Goal: Find contact information: Find contact information

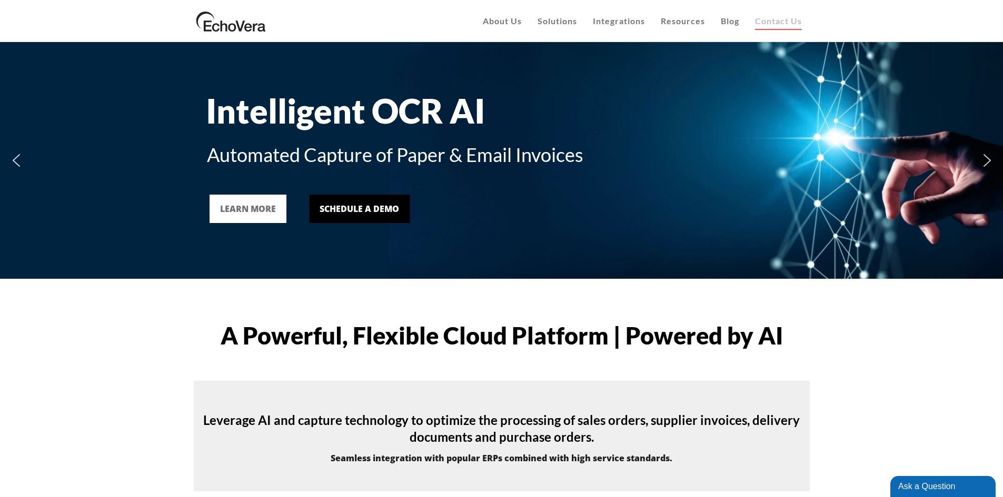
click at [786, 28] on link "Contact Us" at bounding box center [778, 21] width 63 height 42
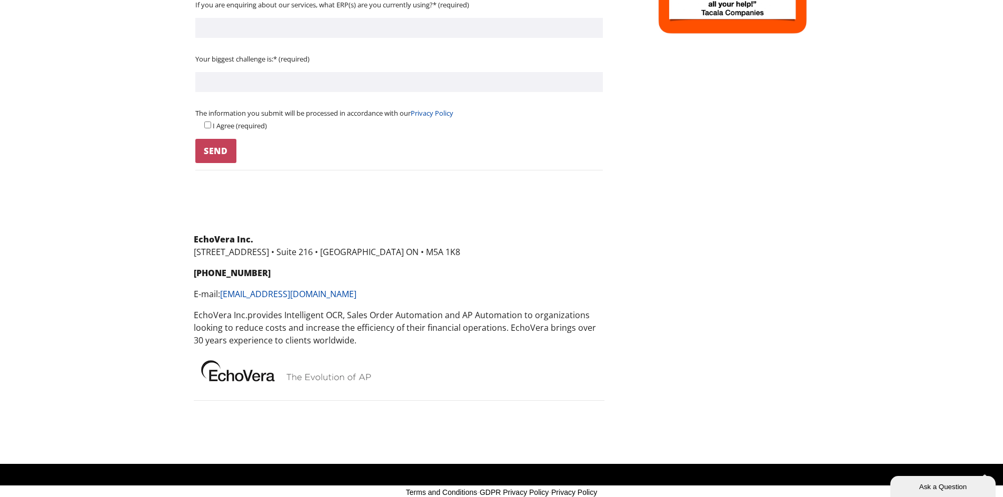
scroll to position [569, 0]
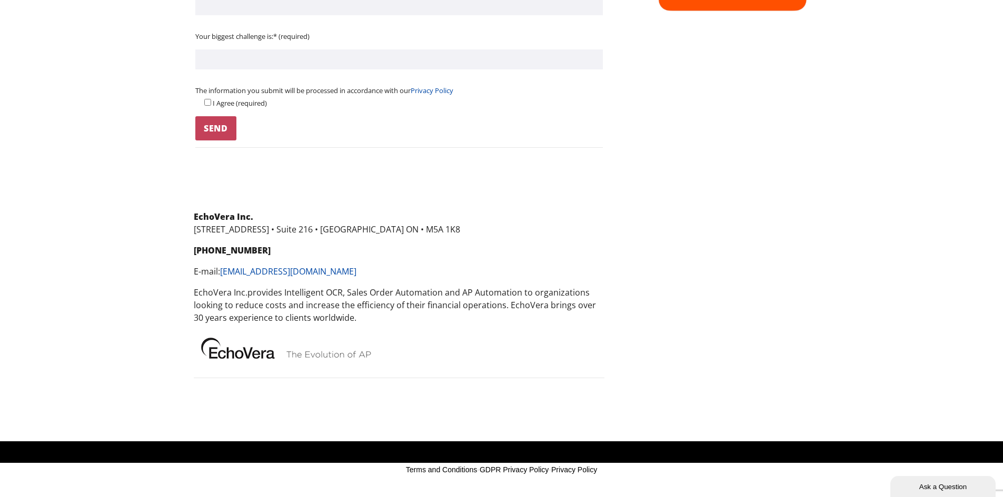
click at [412, 227] on p "EchoVera Inc. 340 King St. East • Suite 216 • Toronto ON • M5A 1K8" at bounding box center [399, 223] width 411 height 25
drag, startPoint x: 333, startPoint y: 273, endPoint x: 250, endPoint y: 270, distance: 83.2
click at [250, 270] on p "E-mail: sales@echovera.com" at bounding box center [399, 271] width 411 height 13
copy link "echovera.com"
